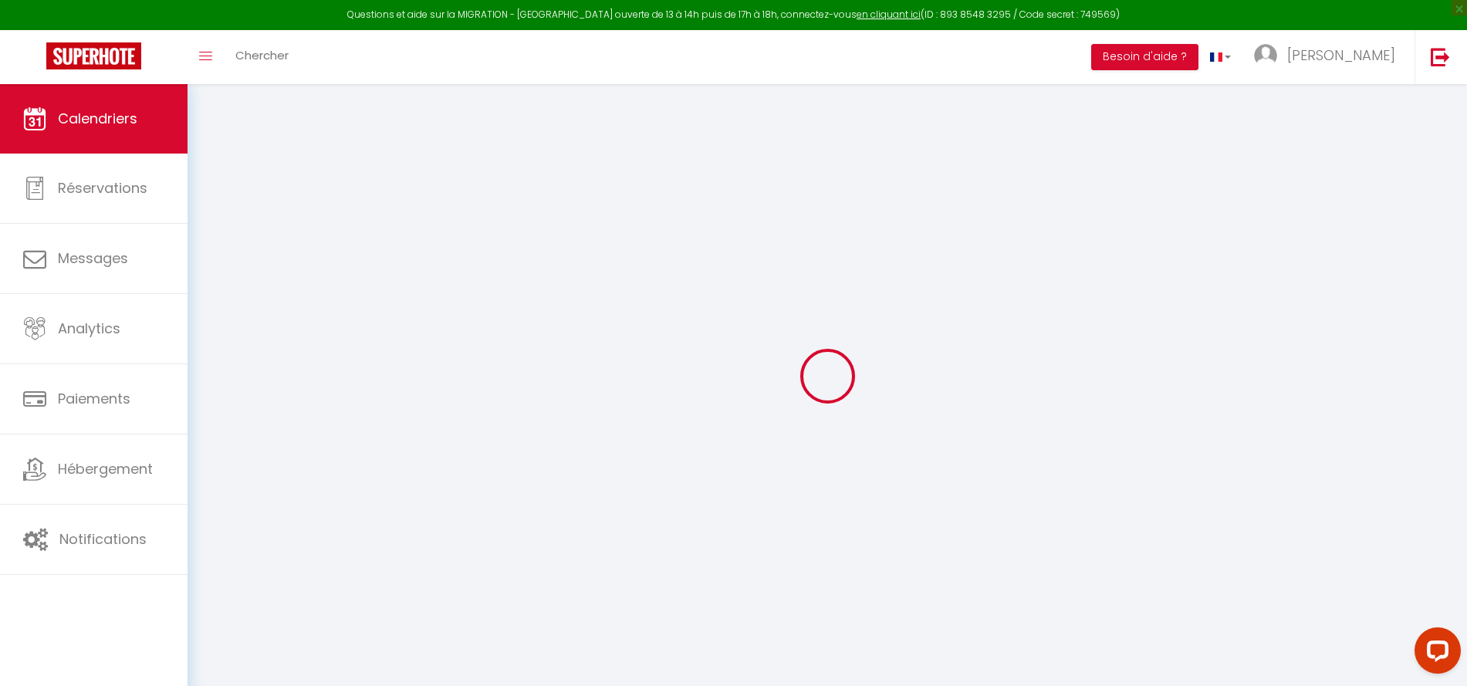
select select
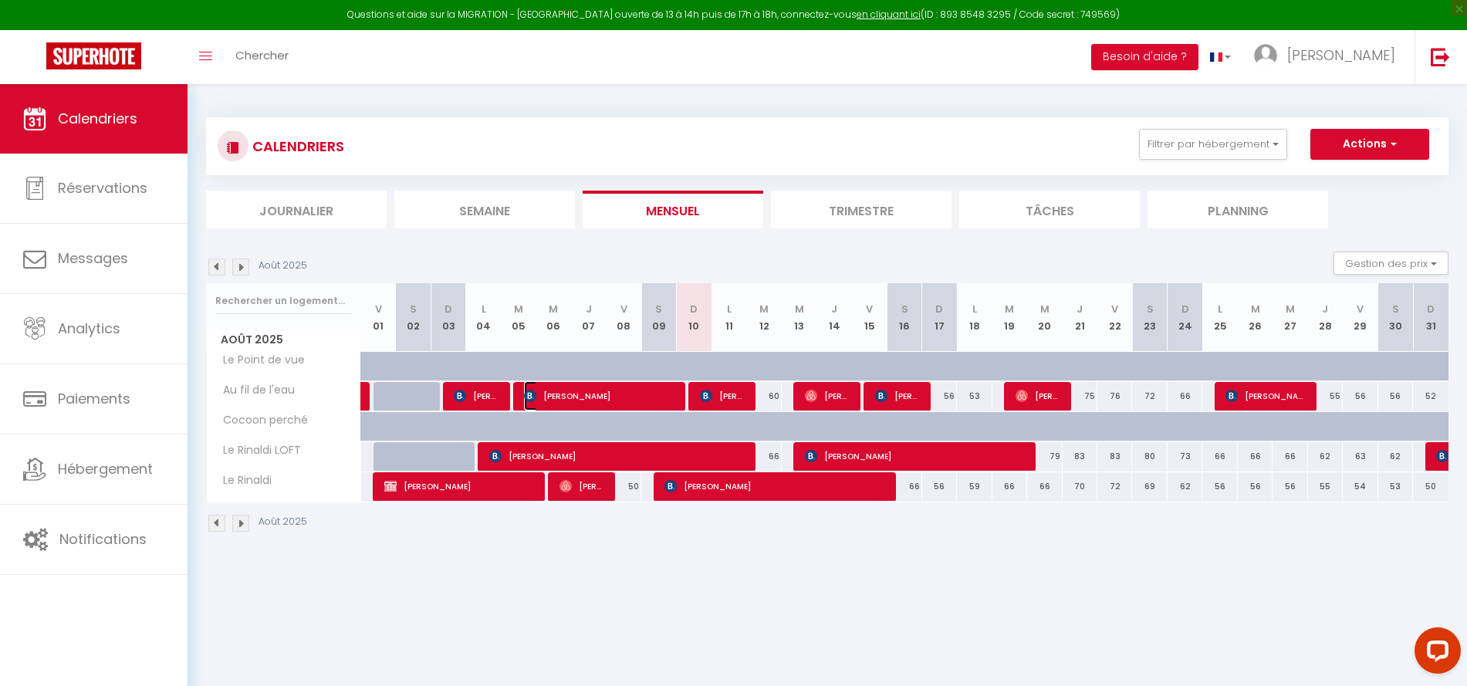
click at [592, 392] on span "[PERSON_NAME]" at bounding box center [599, 395] width 150 height 29
select select "KO"
select select "OK"
select select "1"
select select "0"
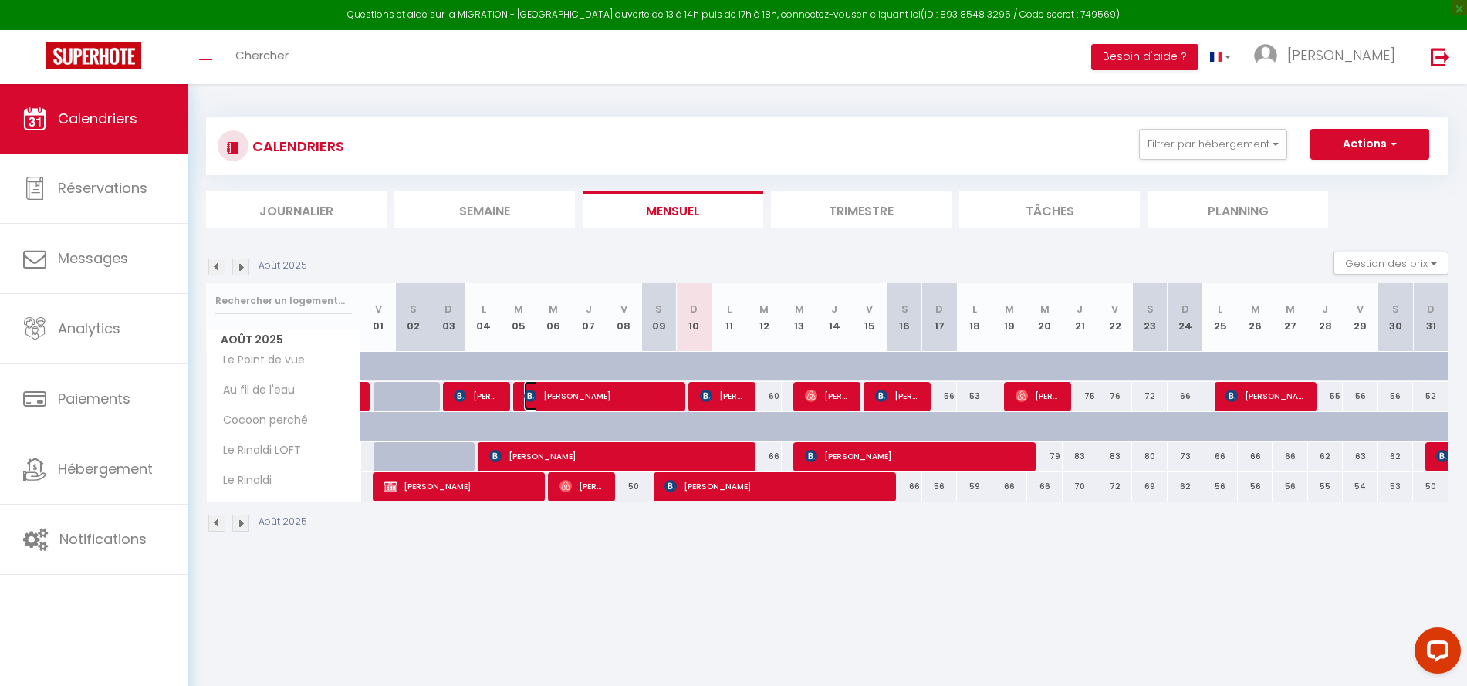
select select "1"
select select
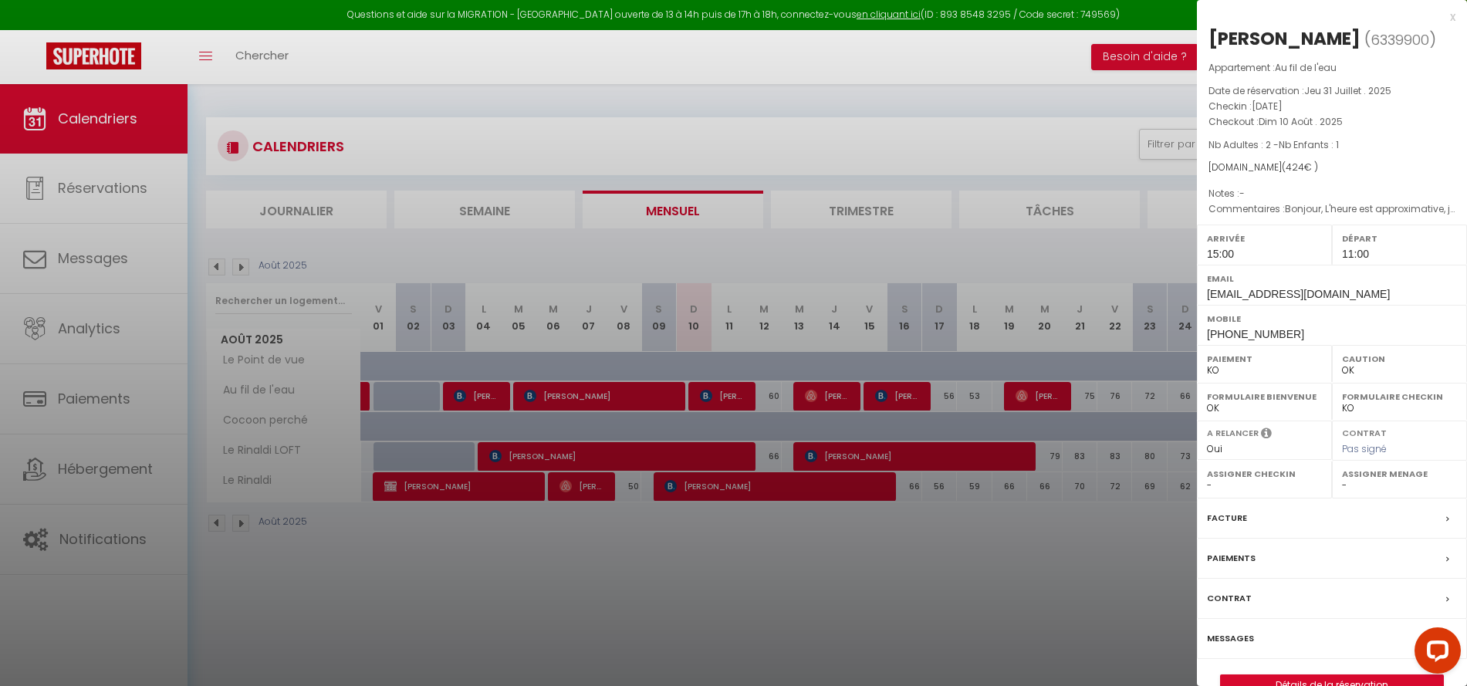
click at [1381, 290] on div "Email [EMAIL_ADDRESS][DOMAIN_NAME]" at bounding box center [1332, 285] width 270 height 40
copy div "[EMAIL_ADDRESS][DOMAIN_NAME]"
click at [1216, 374] on select "OK KO" at bounding box center [1264, 370] width 115 height 14
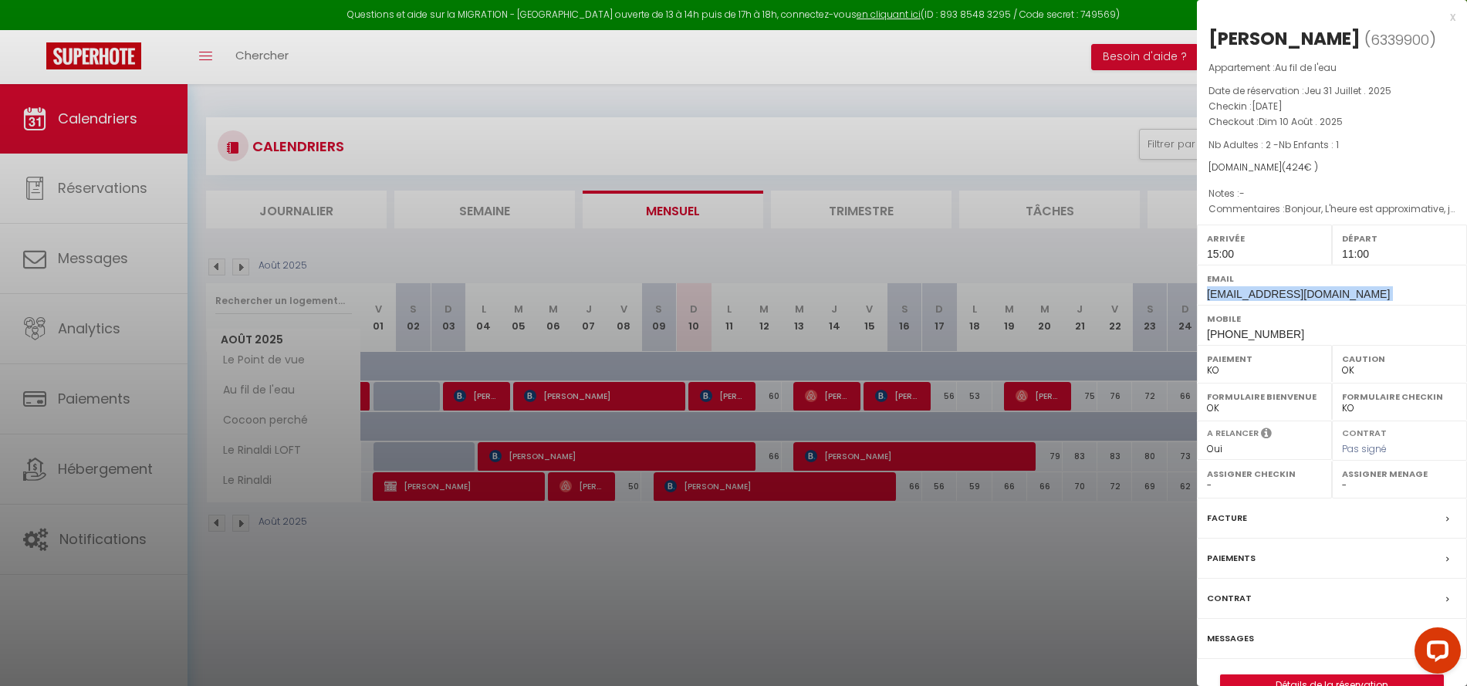
select select "OK"
click at [1207, 363] on select "OK KO" at bounding box center [1264, 370] width 115 height 14
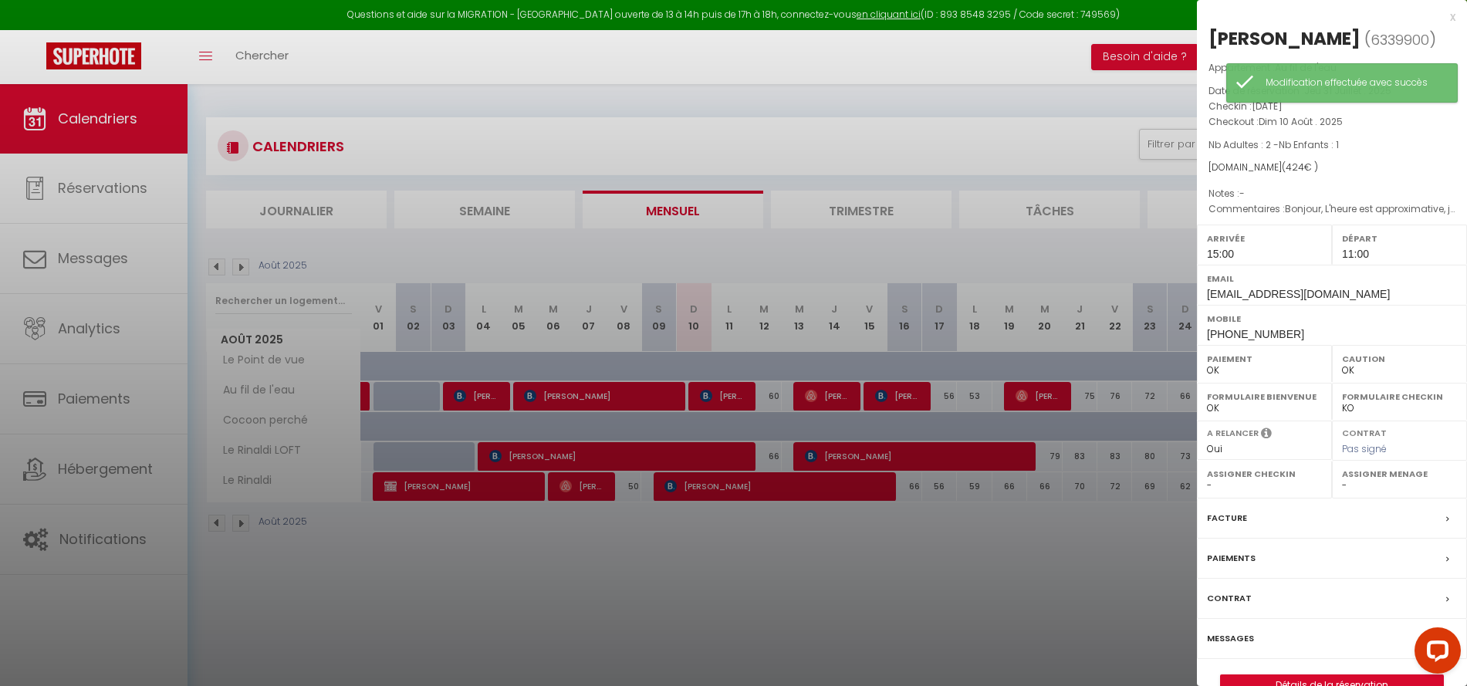
click at [1097, 546] on div at bounding box center [733, 343] width 1467 height 686
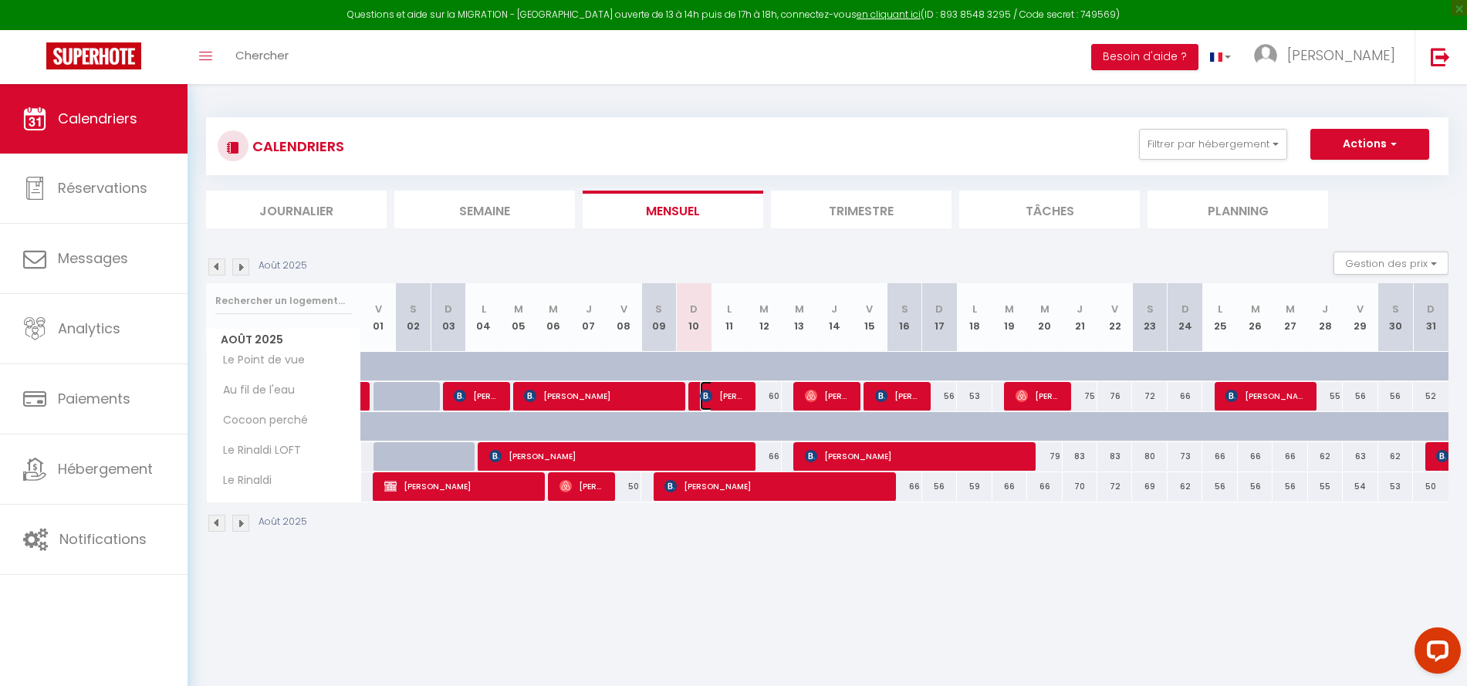
click at [728, 393] on span "[PERSON_NAME]" at bounding box center [723, 395] width 46 height 29
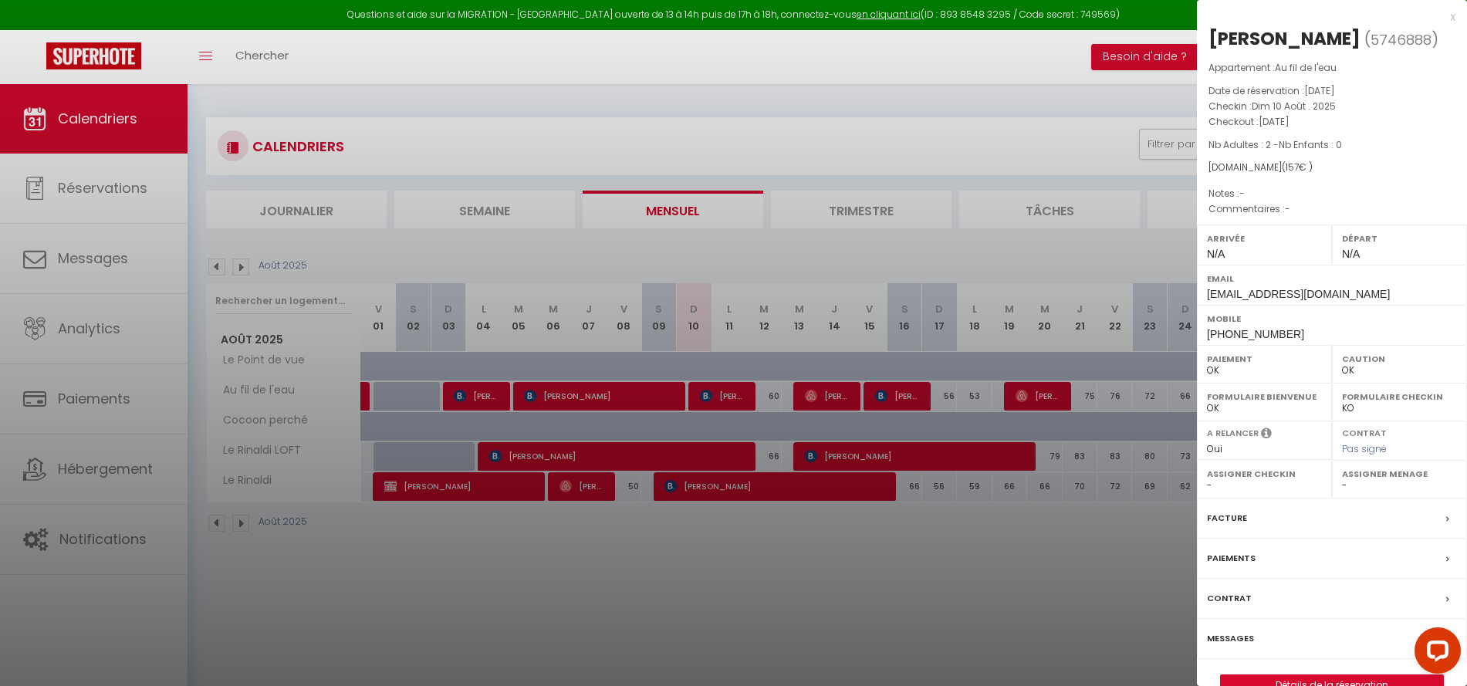
click at [1451, 15] on div "x" at bounding box center [1326, 17] width 258 height 19
